Goal: Check status: Check status

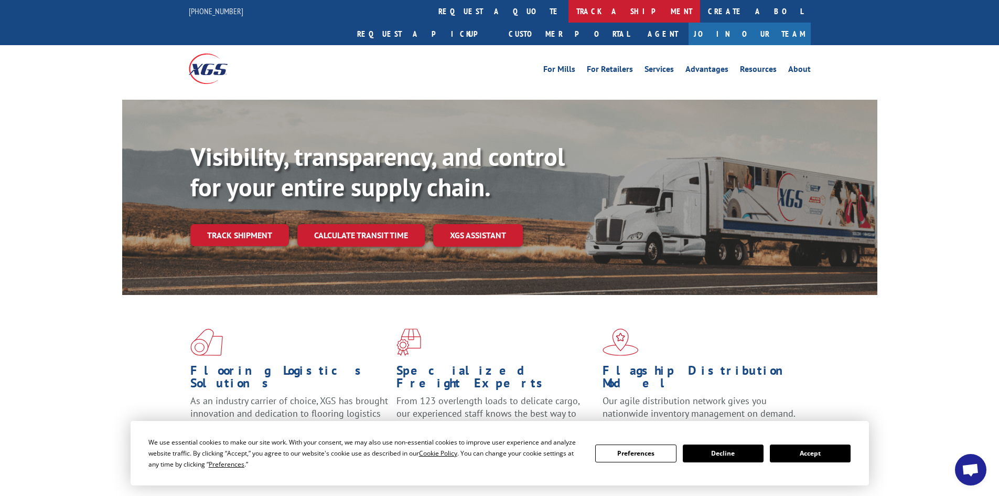
click at [569, 11] on link "track a shipment" at bounding box center [635, 11] width 132 height 23
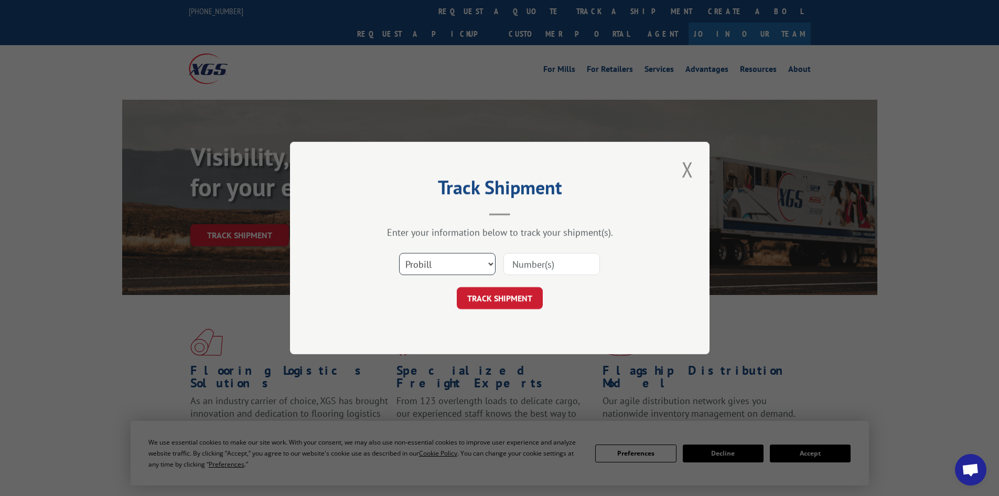
click at [487, 263] on select "Select category... Probill BOL PO" at bounding box center [447, 264] width 97 height 22
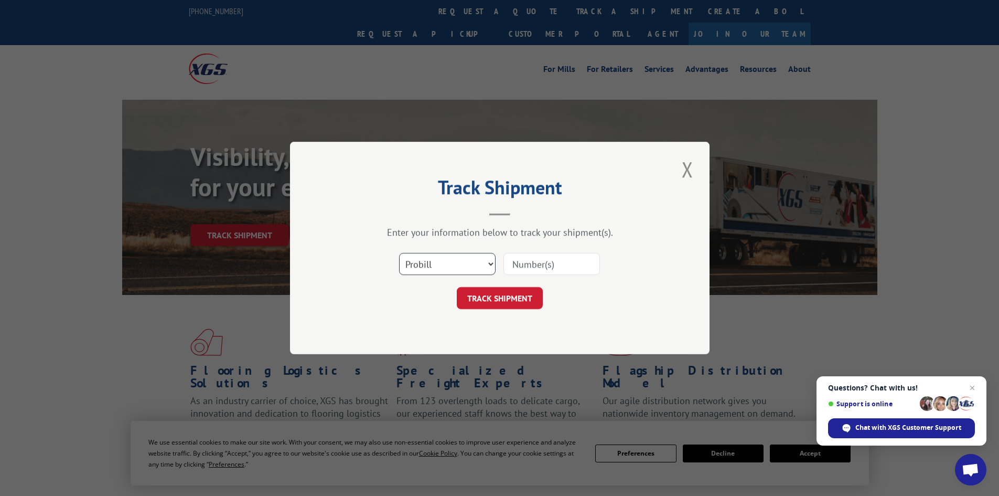
select select "bol"
click at [399, 253] on select "Select category... Probill BOL PO" at bounding box center [447, 264] width 97 height 22
click at [526, 266] on input at bounding box center [552, 264] width 97 height 22
paste input "4863523"
type input "4863523"
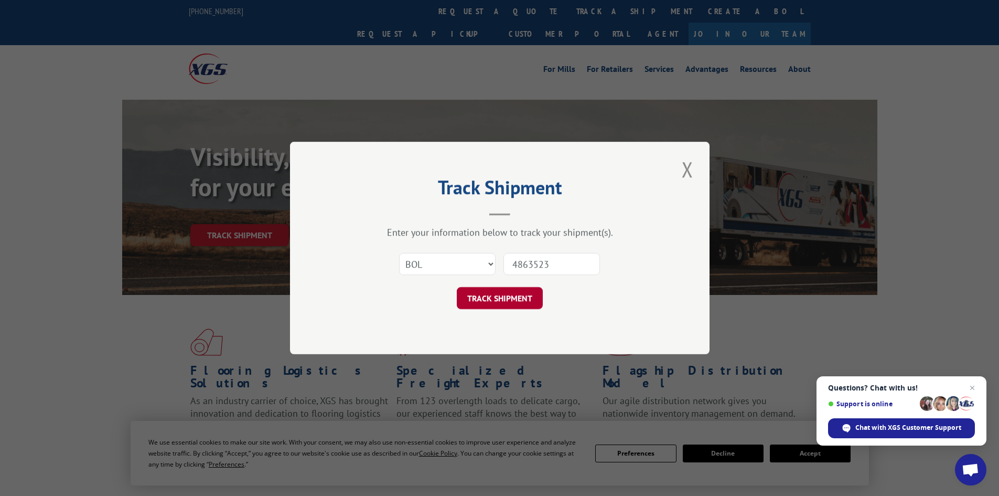
click at [504, 304] on button "TRACK SHIPMENT" at bounding box center [500, 298] width 86 height 22
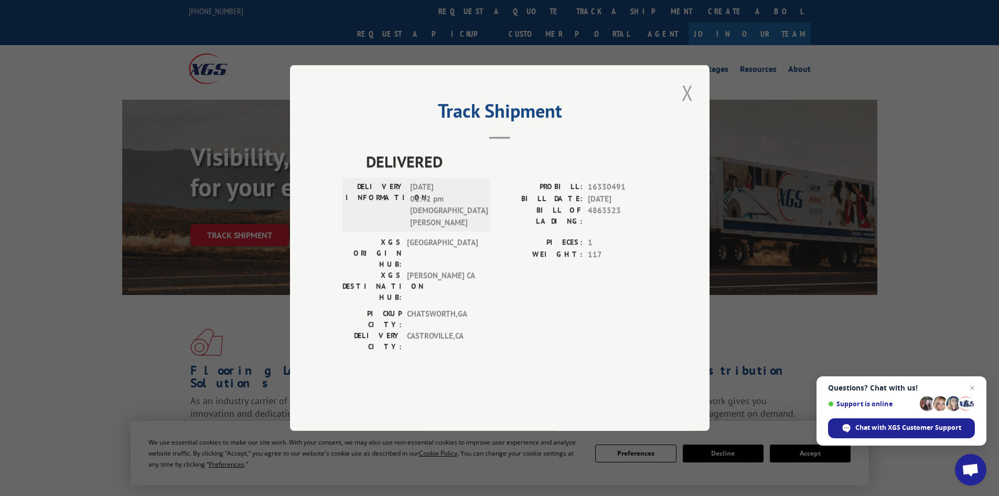
click at [685, 107] on button "Close modal" at bounding box center [688, 92] width 18 height 29
